Goal: Find specific page/section

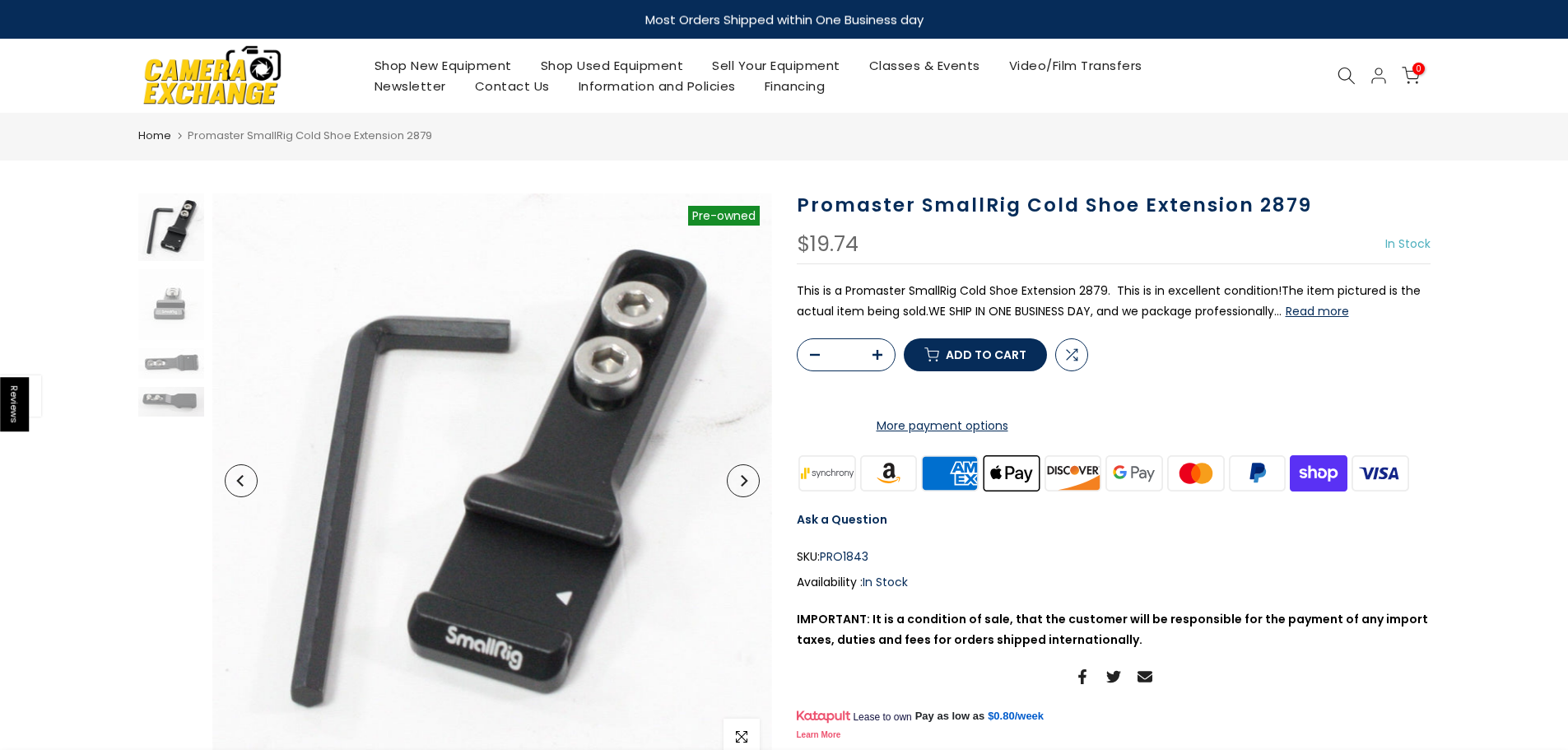
click at [1348, 71] on icon at bounding box center [1346, 76] width 18 height 18
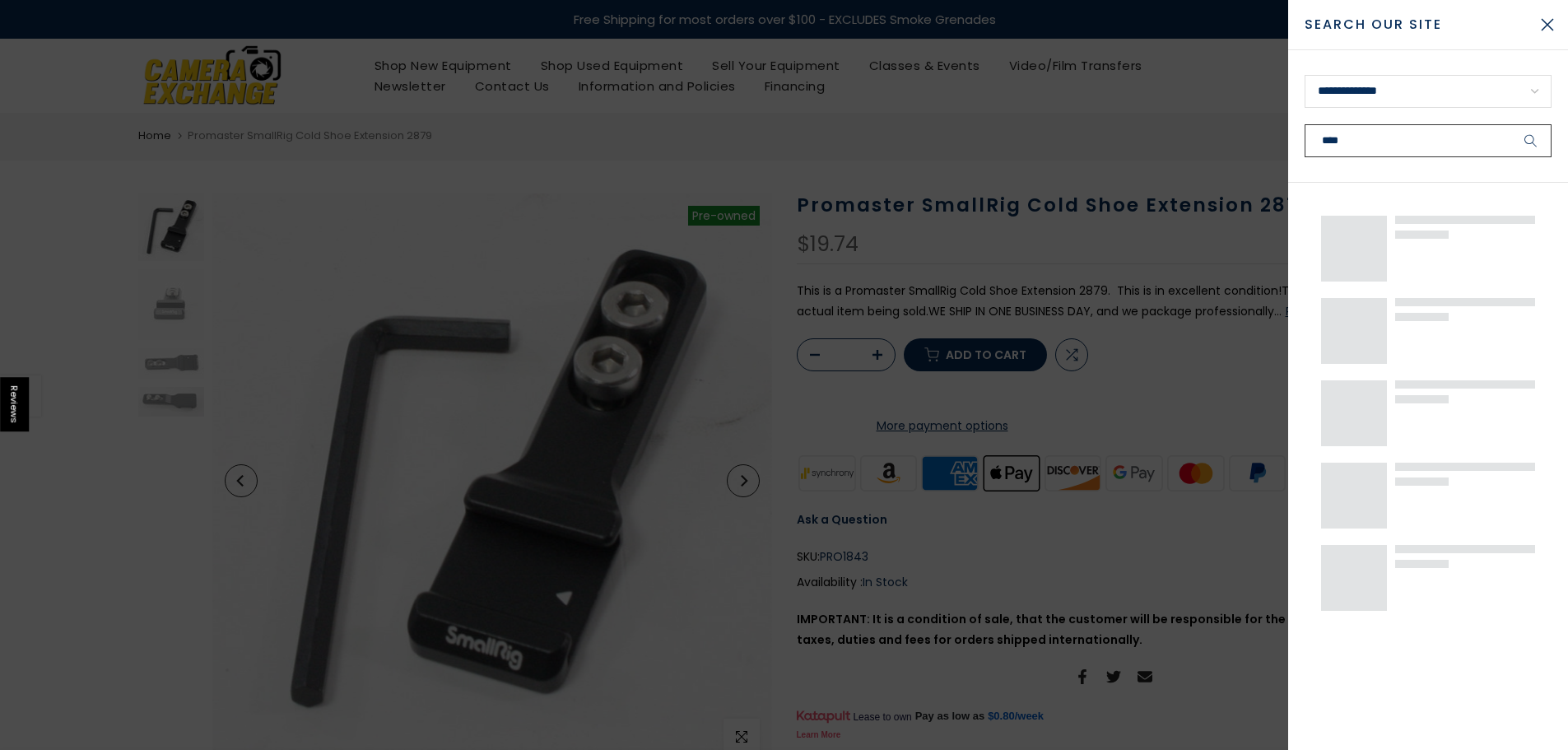
type input "****"
click at [1510, 125] on button "submit" at bounding box center [1531, 141] width 42 height 33
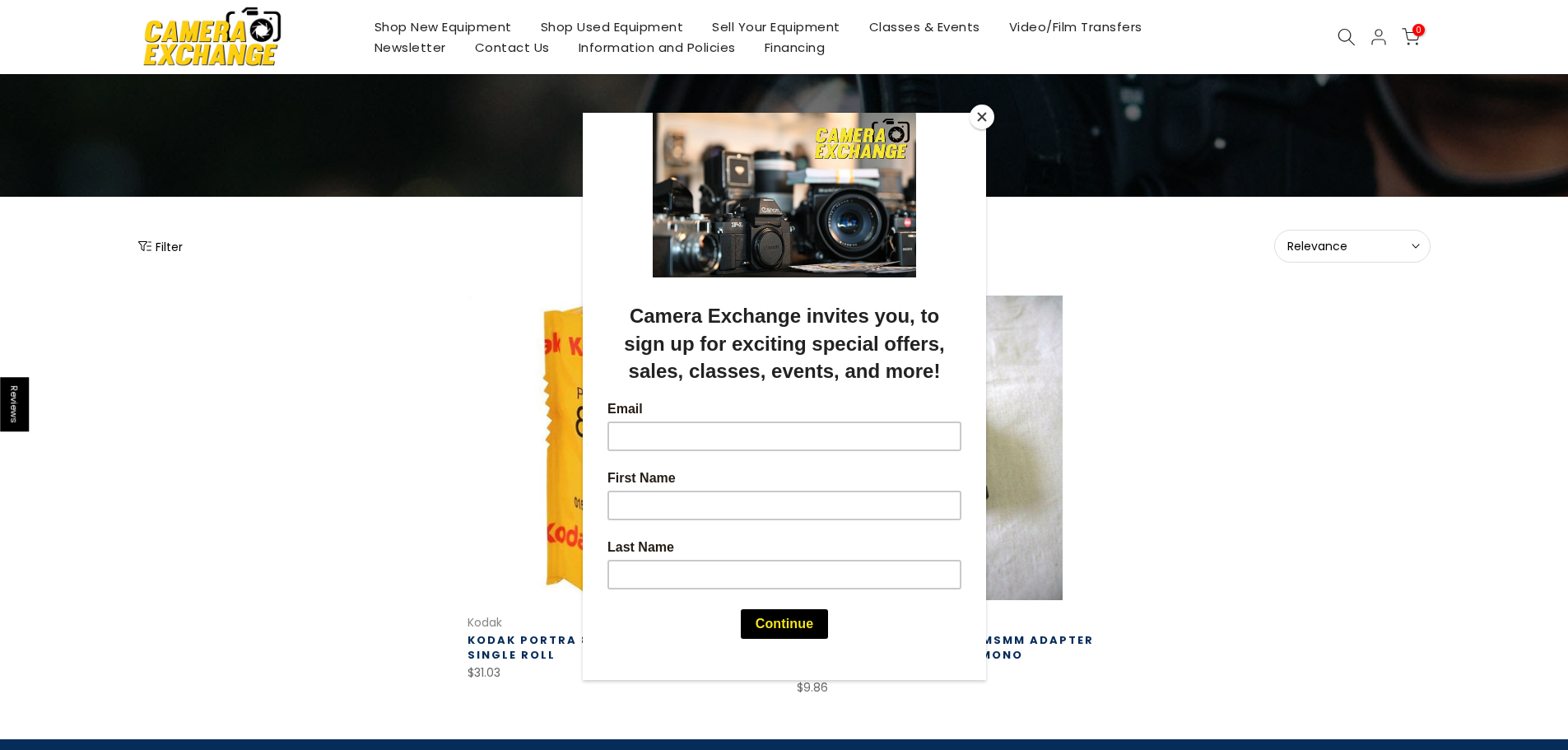
scroll to position [82, 0]
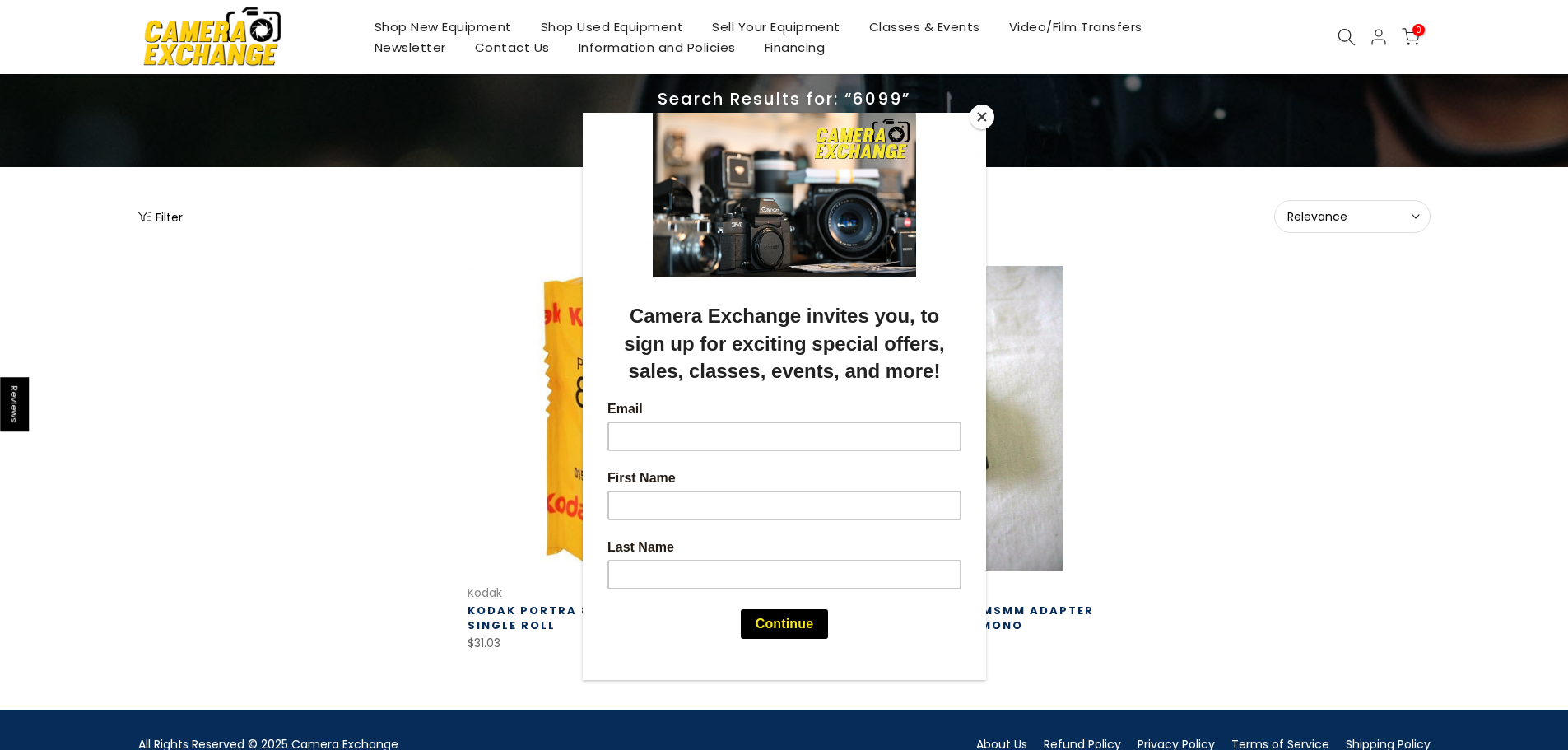
click at [983, 114] on button "Close" at bounding box center [981, 116] width 25 height 25
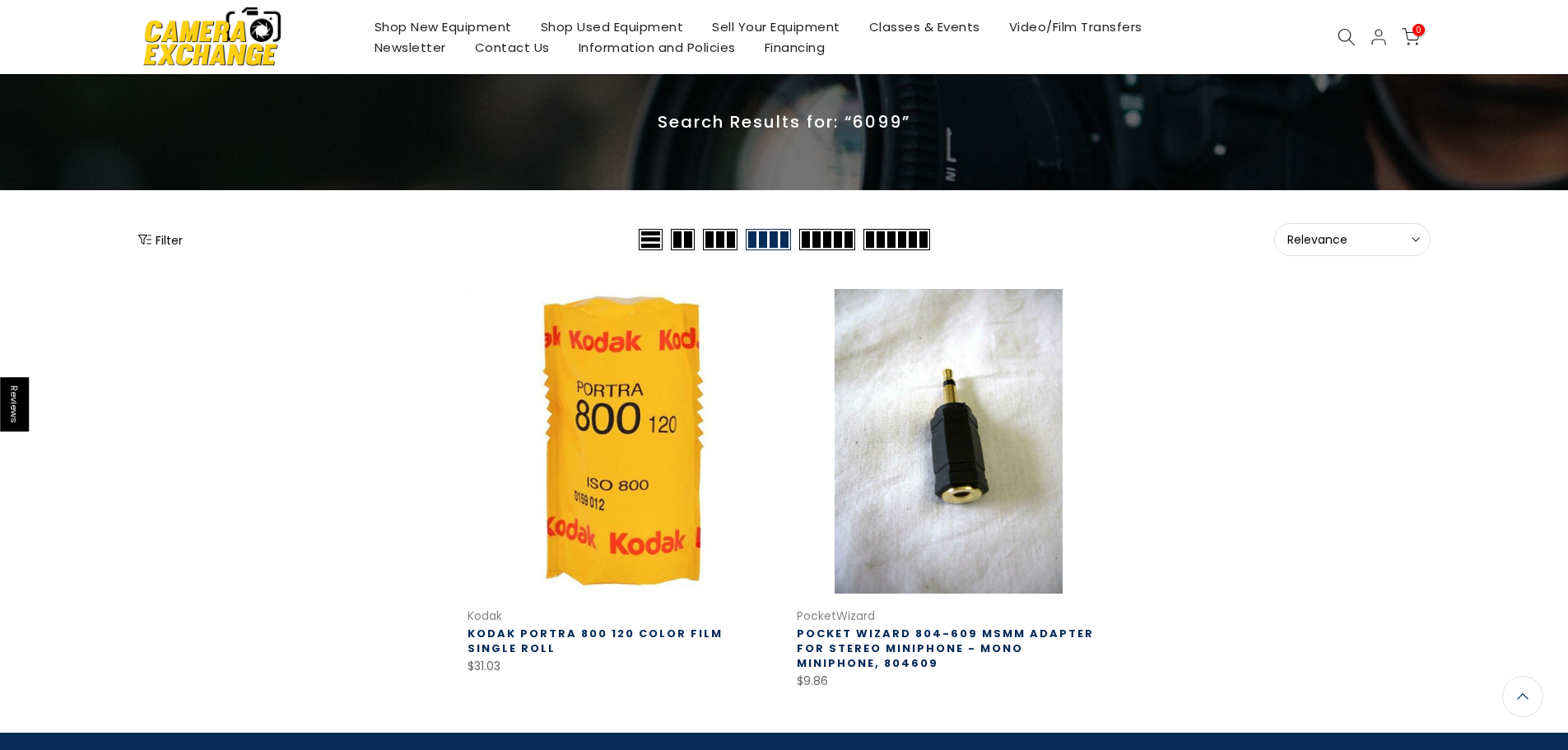
scroll to position [0, 0]
